Goal: Information Seeking & Learning: Find specific fact

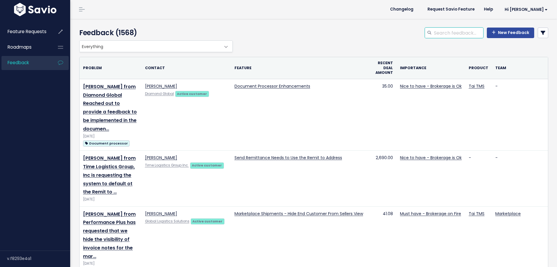
click at [439, 32] on input "search" at bounding box center [459, 33] width 50 height 11
type input "companies as carriers"
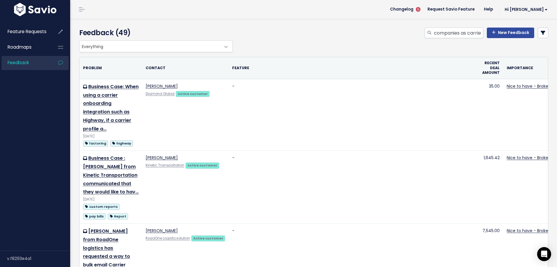
drag, startPoint x: 307, startPoint y: 183, endPoint x: 392, endPoint y: 47, distance: 160.0
click at [441, 31] on input "companies as carriers" at bounding box center [459, 33] width 50 height 11
click at [442, 31] on input "companies as carriers" at bounding box center [459, 33] width 50 height 11
